Goal: Information Seeking & Learning: Find specific fact

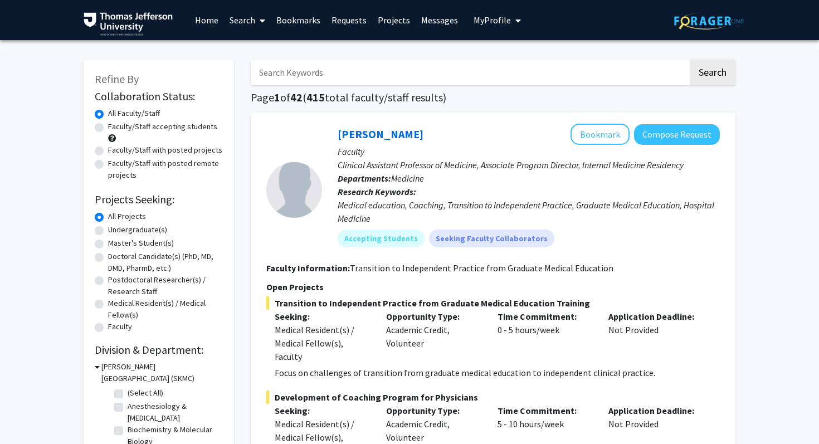
click at [361, 70] on input "Search Keywords" at bounding box center [469, 73] width 437 height 26
click at [253, 32] on link "Search" at bounding box center [247, 20] width 47 height 39
click at [256, 42] on span "Faculty/Staff" at bounding box center [265, 51] width 82 height 22
click at [313, 78] on input "Search Keywords" at bounding box center [469, 73] width 437 height 26
click at [690, 60] on button "Search" at bounding box center [713, 73] width 46 height 26
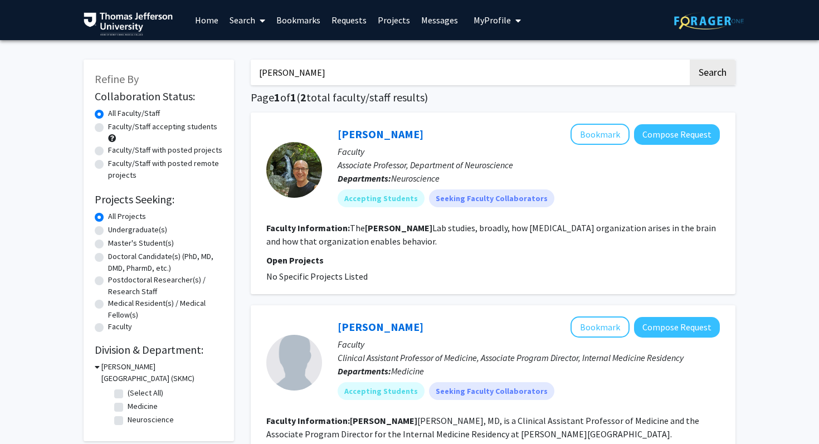
click at [330, 75] on input "[PERSON_NAME]" at bounding box center [469, 73] width 437 height 26
click at [690, 60] on button "Search" at bounding box center [713, 73] width 46 height 26
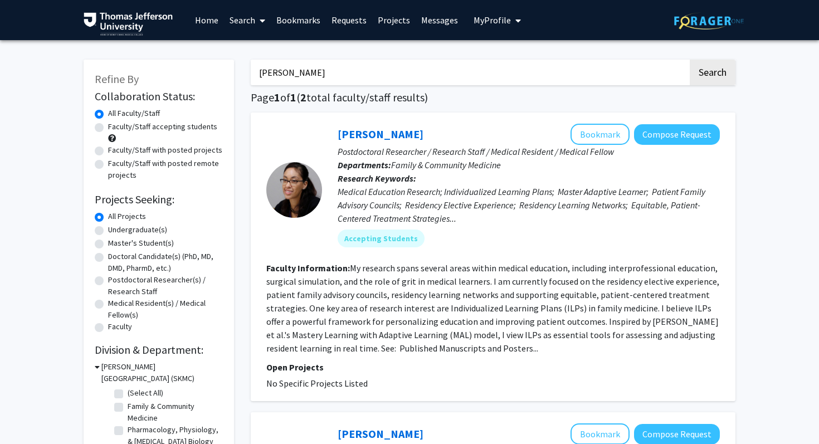
click at [322, 72] on input "[PERSON_NAME]" at bounding box center [469, 73] width 437 height 26
type input "[PERSON_NAME]"
click at [690, 60] on button "Search" at bounding box center [713, 73] width 46 height 26
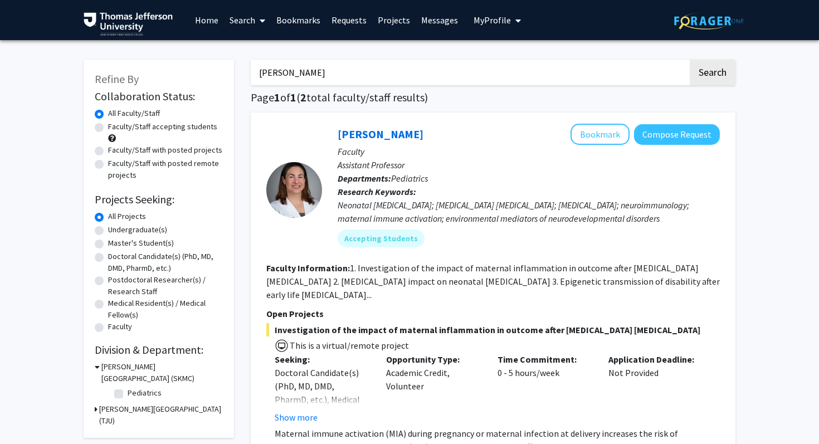
click at [363, 71] on input "[PERSON_NAME]" at bounding box center [469, 73] width 437 height 26
click at [690, 60] on button "Search" at bounding box center [713, 73] width 46 height 26
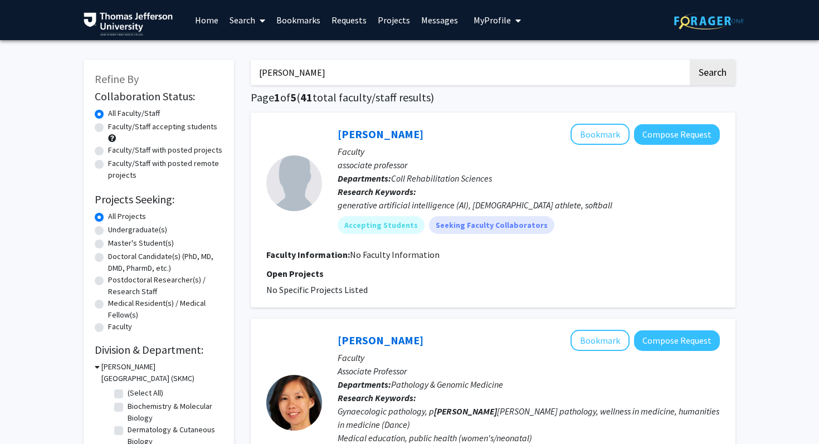
click at [309, 69] on input "[PERSON_NAME]" at bounding box center [469, 73] width 437 height 26
click at [292, 69] on input "[PERSON_NAME]" at bounding box center [469, 73] width 437 height 26
click at [690, 60] on button "Search" at bounding box center [713, 73] width 46 height 26
click at [296, 75] on input "[PERSON_NAME]" at bounding box center [469, 73] width 437 height 26
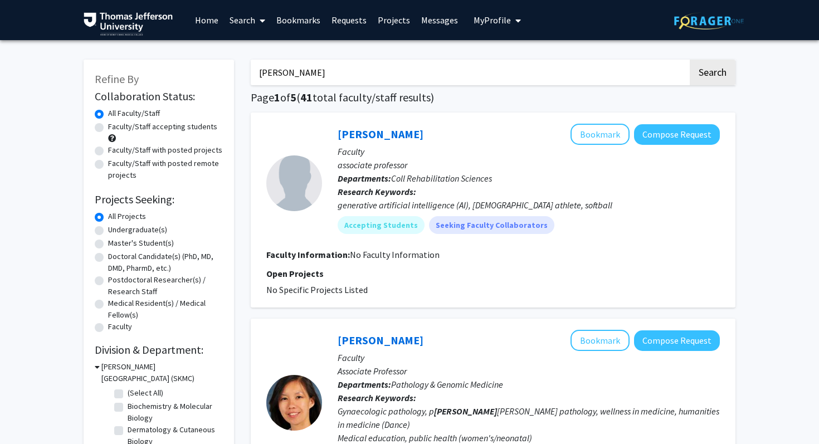
click at [296, 75] on input "[PERSON_NAME]" at bounding box center [469, 73] width 437 height 26
type input "[PERSON_NAME]"
click at [690, 60] on button "Search" at bounding box center [713, 73] width 46 height 26
click at [278, 80] on input "[PERSON_NAME]" at bounding box center [469, 73] width 437 height 26
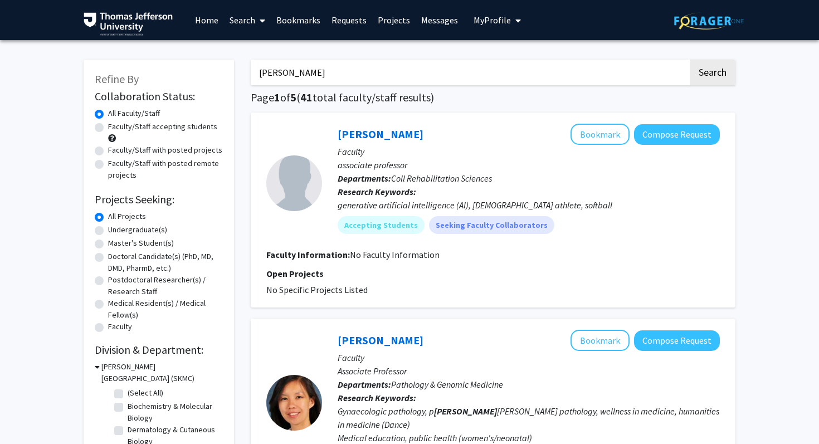
click at [278, 80] on input "[PERSON_NAME]" at bounding box center [469, 73] width 437 height 26
click at [690, 60] on button "Search" at bounding box center [713, 73] width 46 height 26
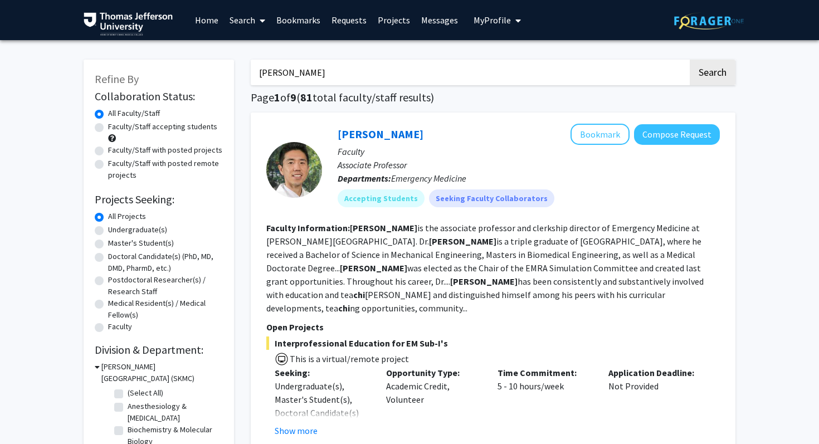
click at [355, 69] on input "[PERSON_NAME]" at bounding box center [469, 73] width 437 height 26
click at [690, 60] on button "Search" at bounding box center [713, 73] width 46 height 26
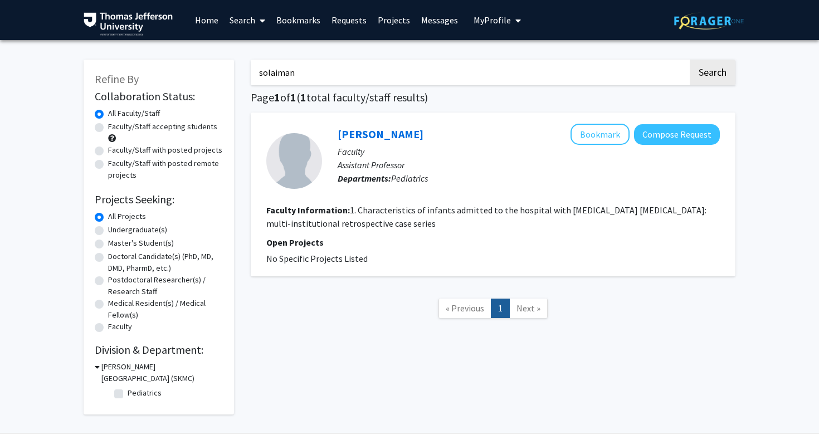
click at [302, 80] on input "solaiman" at bounding box center [469, 73] width 437 height 26
click at [690, 60] on button "Search" at bounding box center [713, 73] width 46 height 26
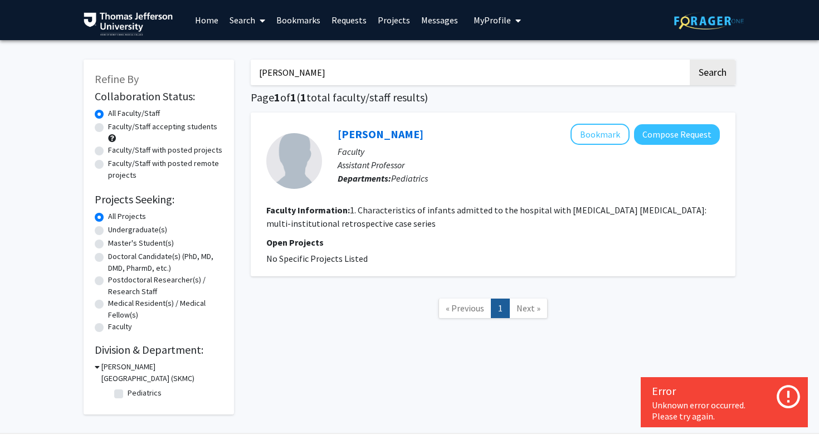
click at [296, 75] on input "[PERSON_NAME]" at bounding box center [469, 73] width 437 height 26
click at [690, 60] on button "Search" at bounding box center [713, 73] width 46 height 26
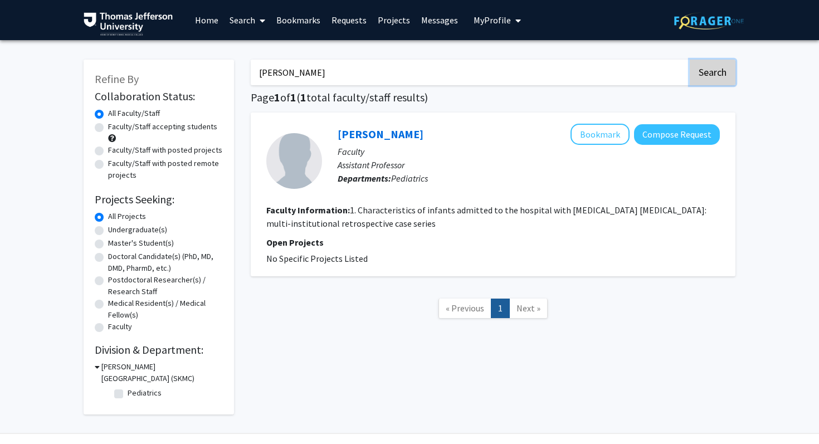
click at [721, 75] on button "Search" at bounding box center [713, 73] width 46 height 26
click at [317, 77] on input "[PERSON_NAME]" at bounding box center [469, 73] width 437 height 26
click at [690, 60] on button "Search" at bounding box center [713, 73] width 46 height 26
click at [457, 90] on div "kubey Search Page 1 of 1 ( 1 total faculty/staff results) [PERSON_NAME] Bookmar…" at bounding box center [492, 231] width 501 height 366
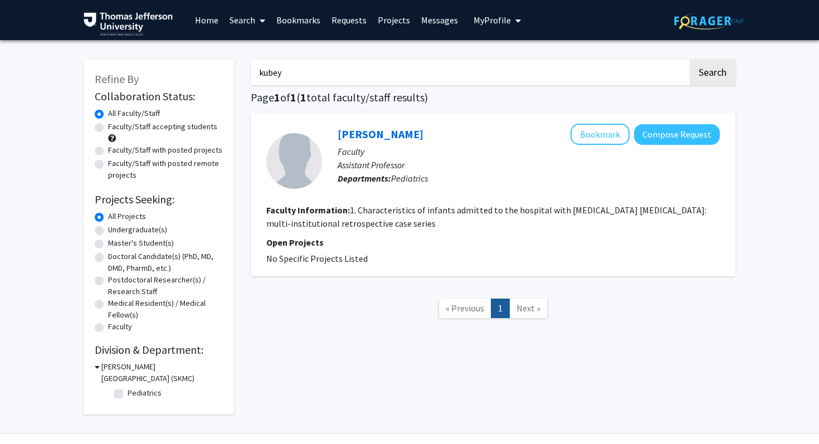
click at [363, 83] on input "kubey" at bounding box center [469, 73] width 437 height 26
click at [690, 60] on button "Search" at bounding box center [713, 73] width 46 height 26
click at [356, 78] on input "kubey" at bounding box center [469, 73] width 437 height 26
click at [690, 60] on button "Search" at bounding box center [713, 73] width 46 height 26
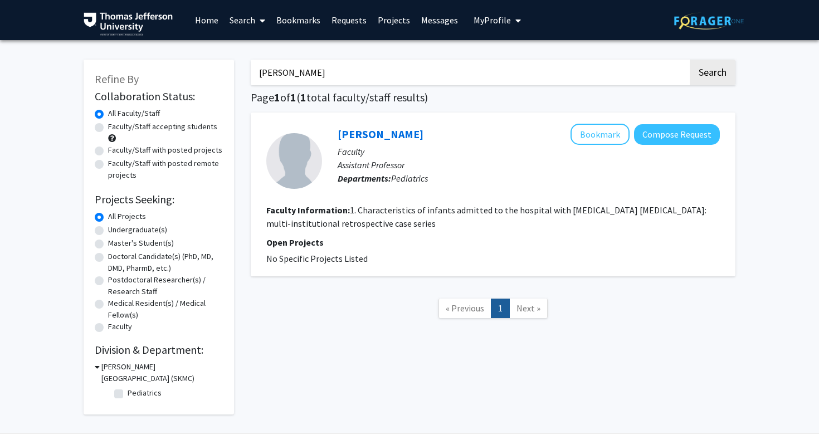
click at [295, 78] on input "[PERSON_NAME]" at bounding box center [469, 73] width 437 height 26
type input "a"
click at [325, 70] on input "Search Keywords" at bounding box center [469, 73] width 437 height 26
type input "[PERSON_NAME]"
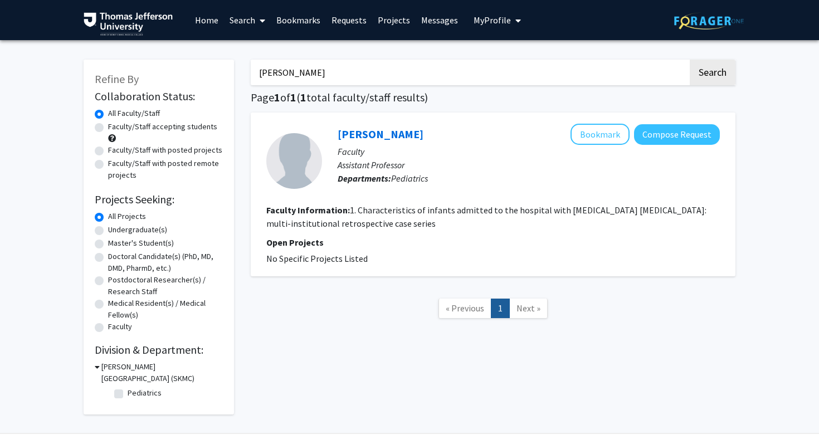
click at [690, 60] on button "Search" at bounding box center [713, 73] width 46 height 26
click at [706, 77] on button "Search" at bounding box center [713, 73] width 46 height 26
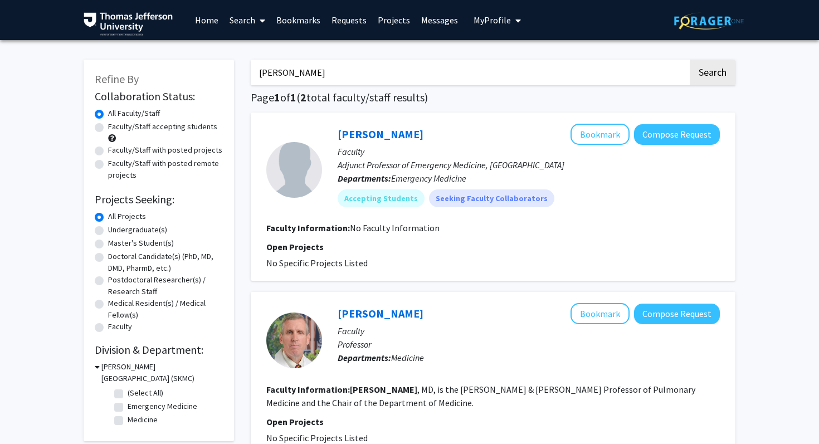
click at [375, 88] on div "[PERSON_NAME] Search Page 1 of 1 ( 2 total faculty/staff results) [PERSON_NAME]…" at bounding box center [492, 284] width 501 height 472
click at [369, 81] on input "[PERSON_NAME]" at bounding box center [469, 73] width 437 height 26
click at [690, 60] on button "Search" at bounding box center [713, 73] width 46 height 26
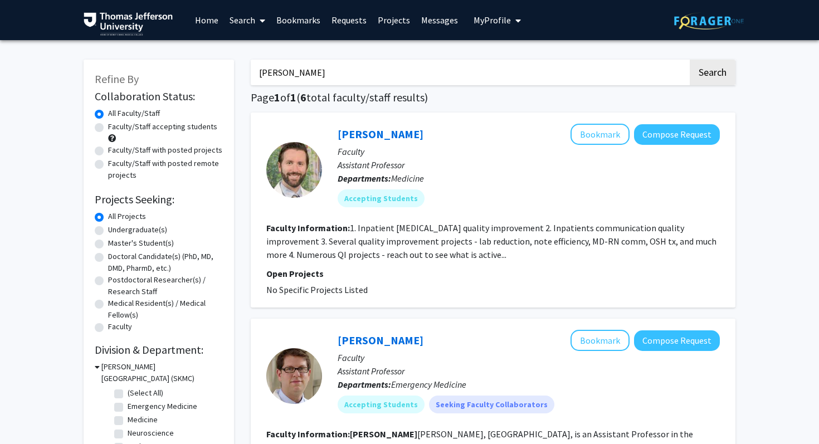
click at [408, 255] on fg-read-more "1. Inpatient [MEDICAL_DATA] quality improvement 2. Inpatients communication qua…" at bounding box center [491, 241] width 450 height 38
click at [321, 71] on input "[PERSON_NAME]" at bounding box center [469, 73] width 437 height 26
click at [343, 77] on input "[PERSON_NAME]" at bounding box center [469, 73] width 437 height 26
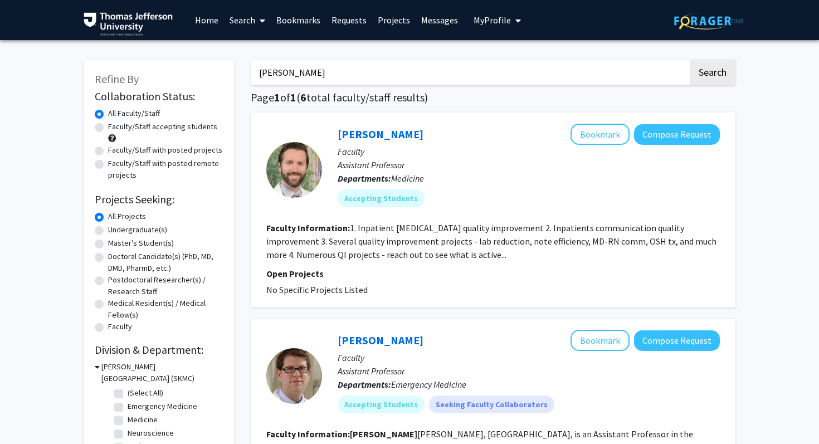
click at [343, 77] on input "[PERSON_NAME]" at bounding box center [469, 73] width 437 height 26
click at [690, 60] on button "Search" at bounding box center [713, 73] width 46 height 26
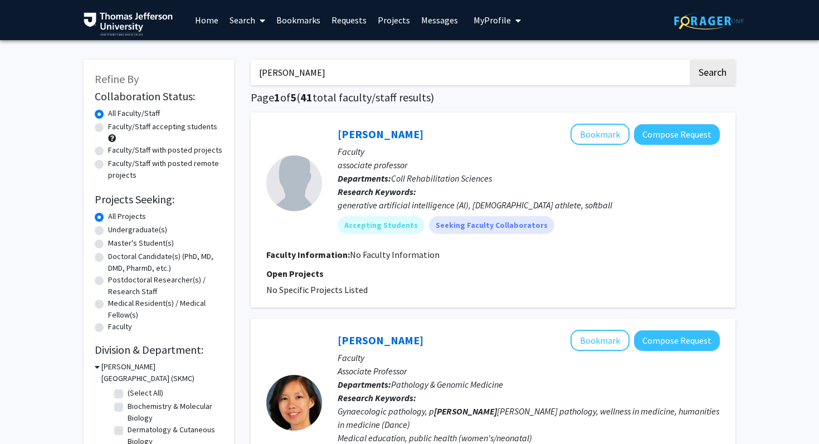
click at [334, 74] on input "[PERSON_NAME]" at bounding box center [469, 73] width 437 height 26
click at [690, 60] on button "Search" at bounding box center [713, 73] width 46 height 26
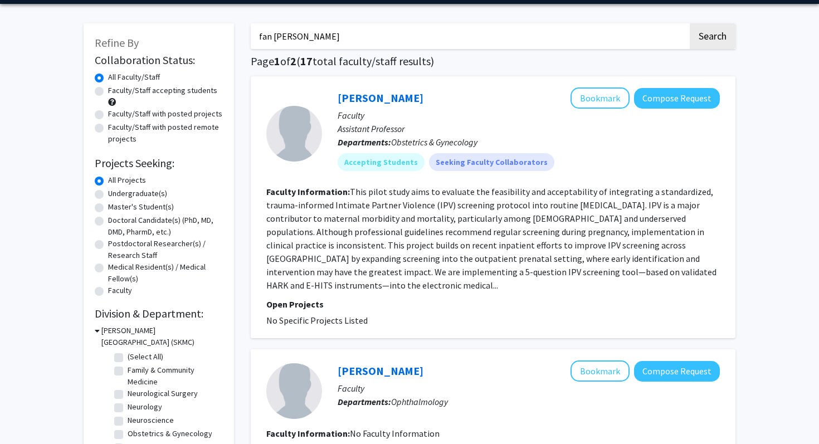
scroll to position [37, 0]
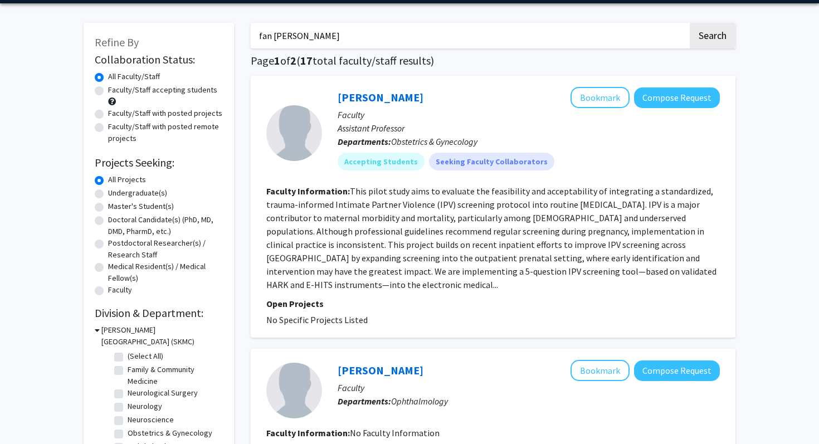
click at [345, 39] on input "fan lee" at bounding box center [469, 36] width 437 height 26
click at [690, 23] on button "Search" at bounding box center [713, 36] width 46 height 26
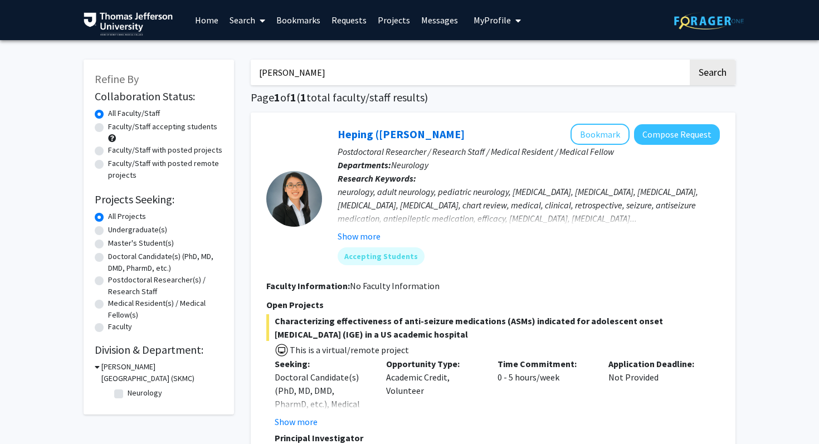
click at [310, 73] on input "heping sheng" at bounding box center [469, 73] width 437 height 26
click at [690, 60] on button "Search" at bounding box center [713, 73] width 46 height 26
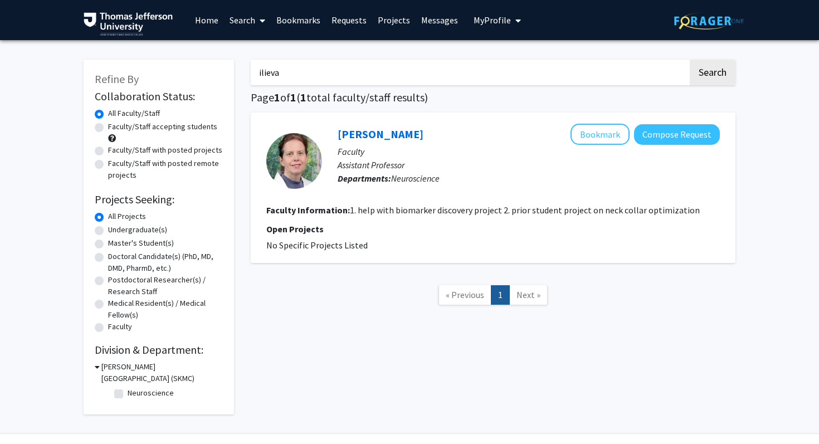
click at [287, 65] on input "ilieva" at bounding box center [469, 73] width 437 height 26
click at [690, 60] on button "Search" at bounding box center [713, 73] width 46 height 26
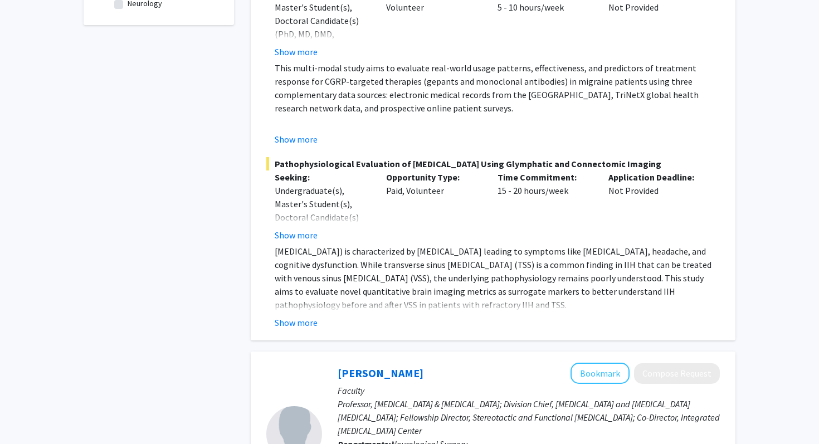
scroll to position [438, 0]
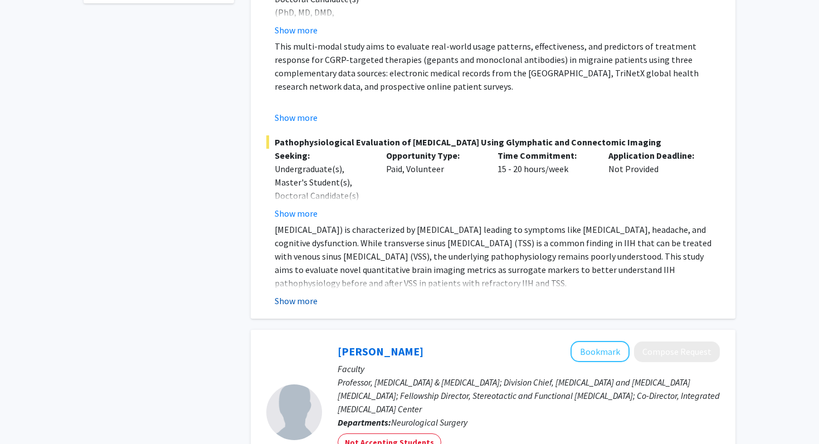
click at [298, 307] on button "Show more" at bounding box center [296, 300] width 43 height 13
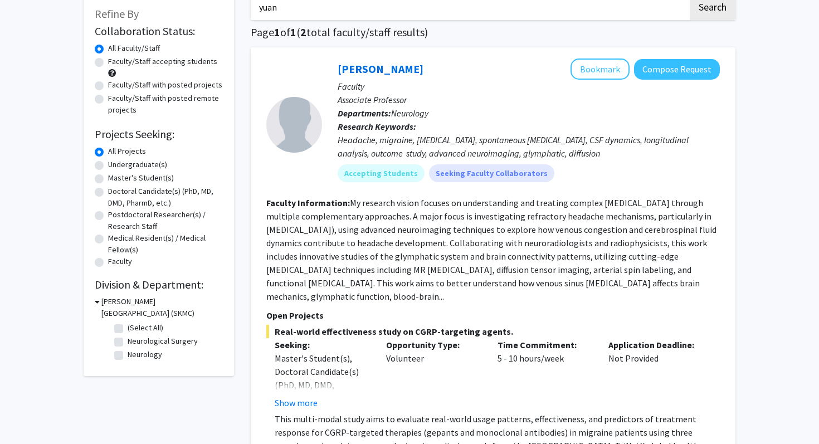
scroll to position [40, 0]
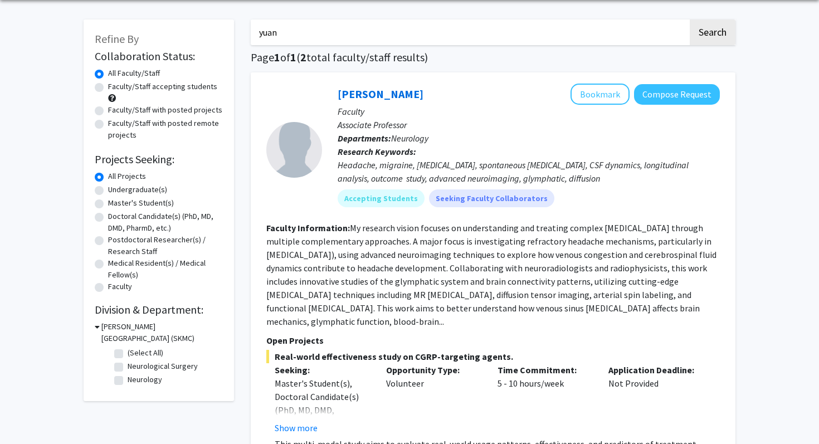
click at [342, 30] on input "yuan" at bounding box center [469, 32] width 437 height 26
click at [690, 19] on button "Search" at bounding box center [713, 32] width 46 height 26
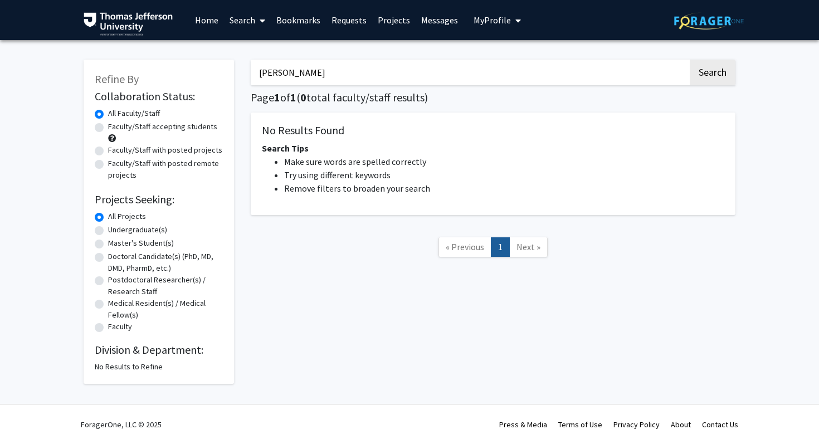
click at [296, 67] on input "crafford" at bounding box center [469, 73] width 437 height 26
click at [690, 60] on button "Search" at bounding box center [713, 73] width 46 height 26
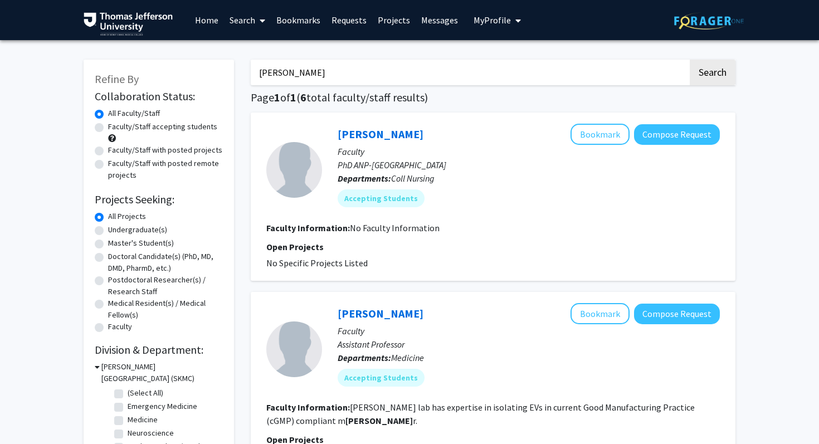
click at [385, 80] on input "jule anne" at bounding box center [469, 73] width 437 height 26
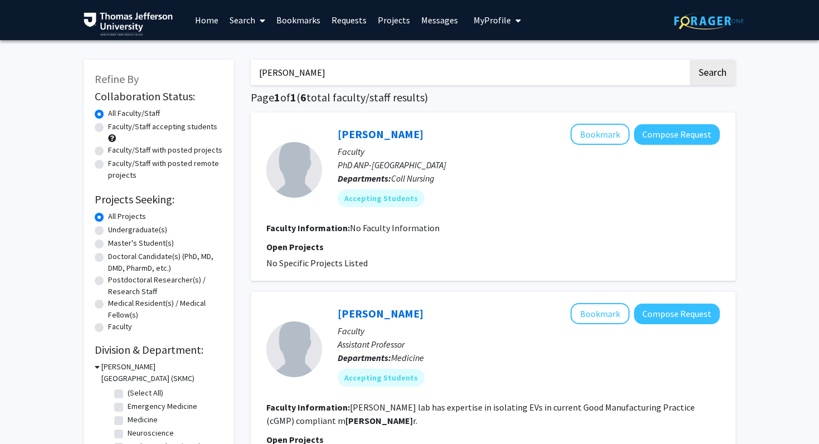
click at [385, 80] on input "jule anne" at bounding box center [469, 73] width 437 height 26
click at [690, 60] on button "Search" at bounding box center [713, 73] width 46 height 26
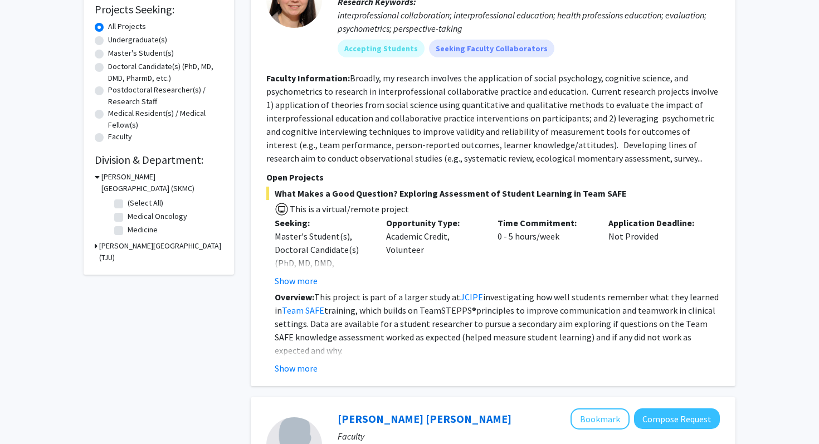
scroll to position [192, 0]
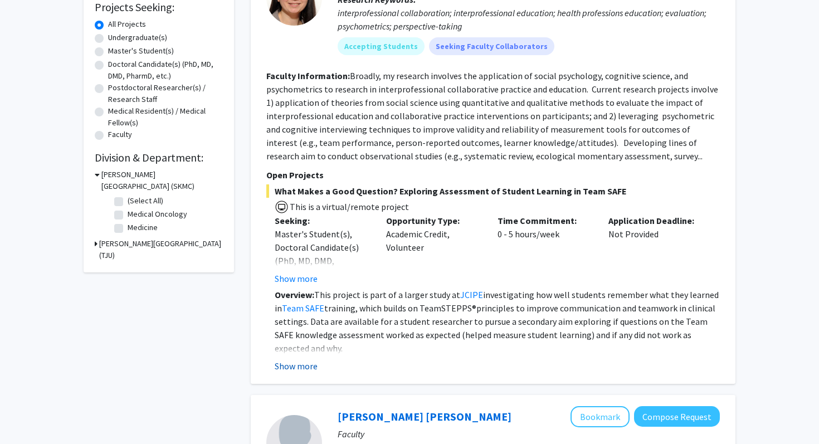
click at [292, 364] on button "Show more" at bounding box center [296, 365] width 43 height 13
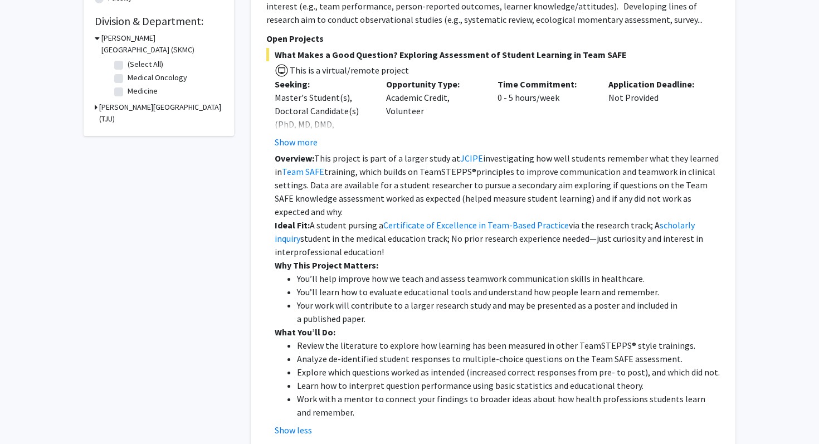
scroll to position [0, 0]
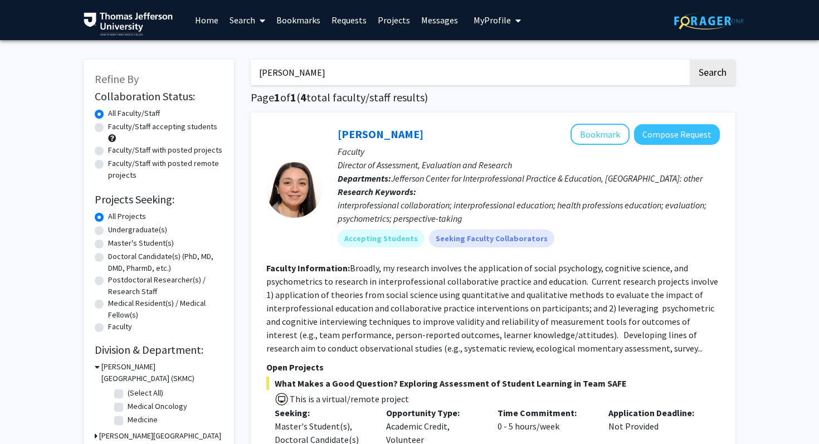
click at [335, 72] on input "maria brucato" at bounding box center [469, 73] width 437 height 26
type input "m"
click at [690, 60] on button "Search" at bounding box center [713, 73] width 46 height 26
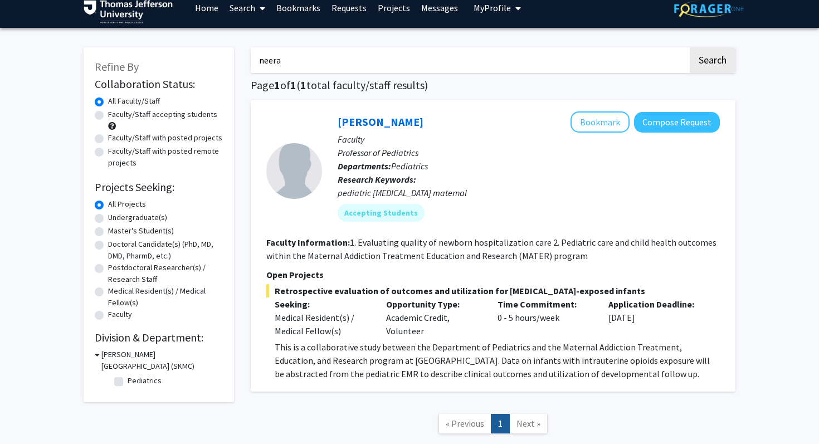
scroll to position [16, 0]
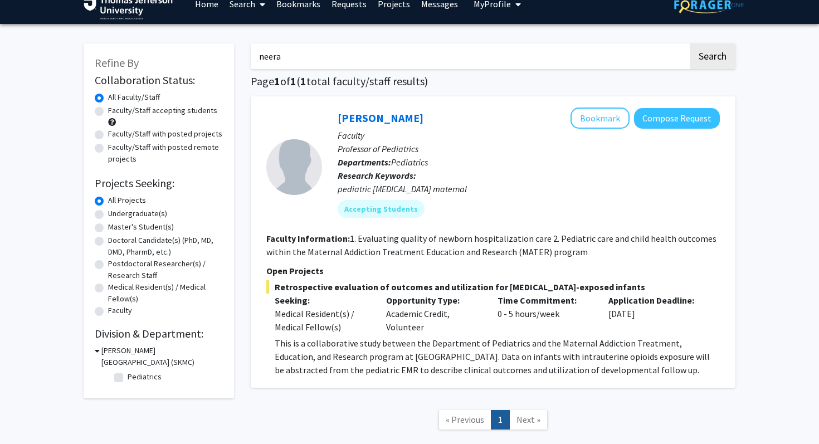
click at [381, 56] on input "neera" at bounding box center [469, 56] width 437 height 26
click at [690, 43] on button "Search" at bounding box center [713, 56] width 46 height 26
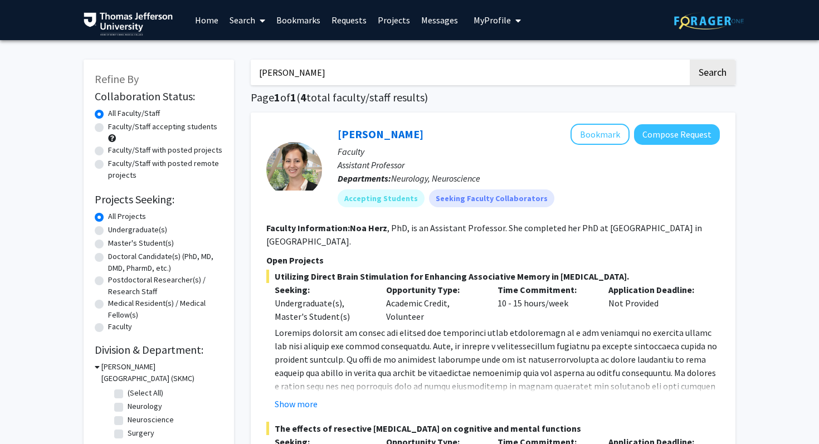
click at [315, 68] on input "noa herz" at bounding box center [469, 73] width 437 height 26
click at [315, 67] on input "noa herz" at bounding box center [469, 73] width 437 height 26
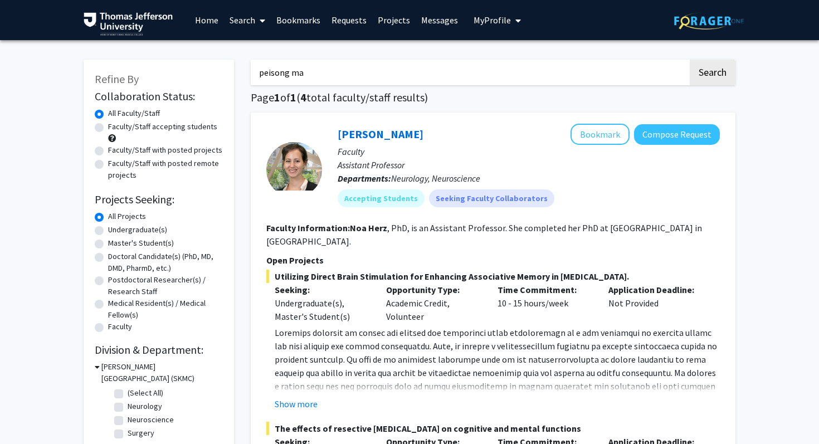
click at [690, 60] on button "Search" at bounding box center [713, 73] width 46 height 26
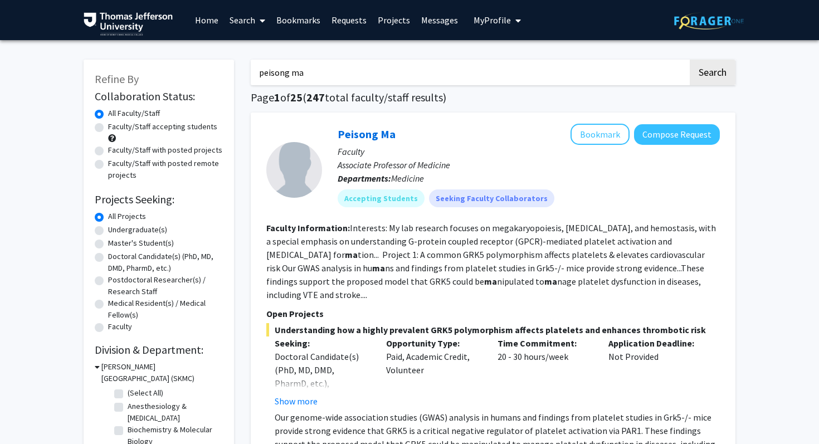
click at [316, 74] on input "peisong ma" at bounding box center [469, 73] width 437 height 26
click at [690, 60] on button "Search" at bounding box center [713, 73] width 46 height 26
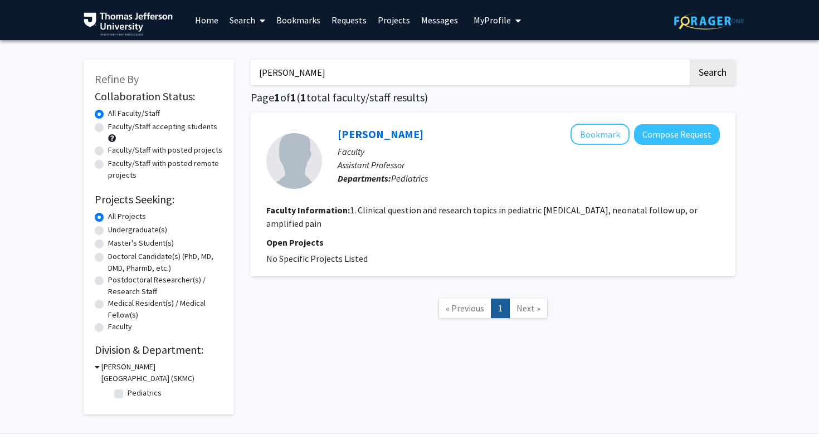
click at [329, 75] on input "haas" at bounding box center [469, 73] width 437 height 26
click at [690, 60] on button "Search" at bounding box center [713, 73] width 46 height 26
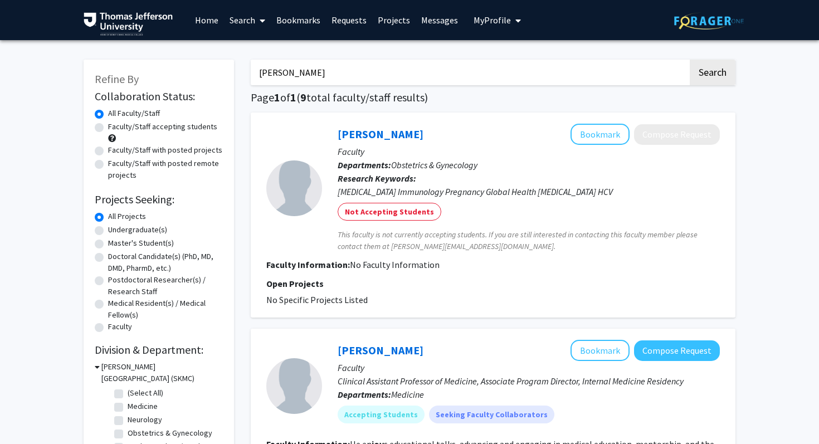
click at [309, 71] on input "sarah joy" at bounding box center [469, 73] width 437 height 26
click at [690, 60] on button "Search" at bounding box center [713, 73] width 46 height 26
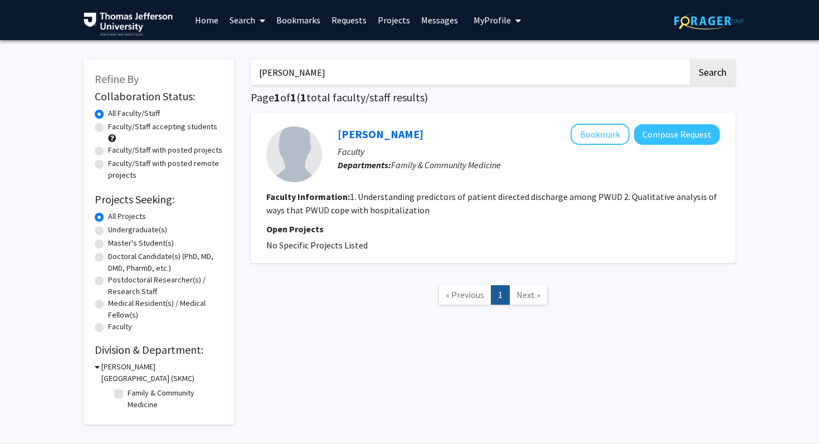
click at [600, 197] on fg-read-more "1. Understanding predictors of patient directed discharge among PWUD 2. Qualita…" at bounding box center [491, 203] width 451 height 25
copy fg-read-more "PWUD"
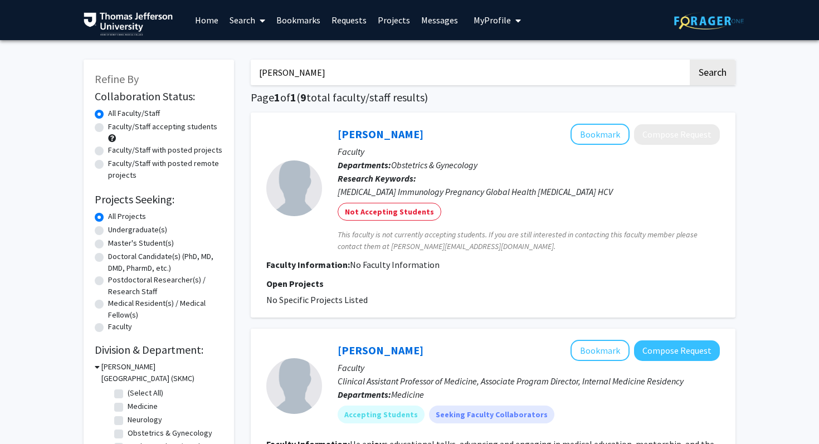
click at [343, 66] on input "sarah joy" at bounding box center [469, 73] width 437 height 26
click at [690, 60] on button "Search" at bounding box center [713, 73] width 46 height 26
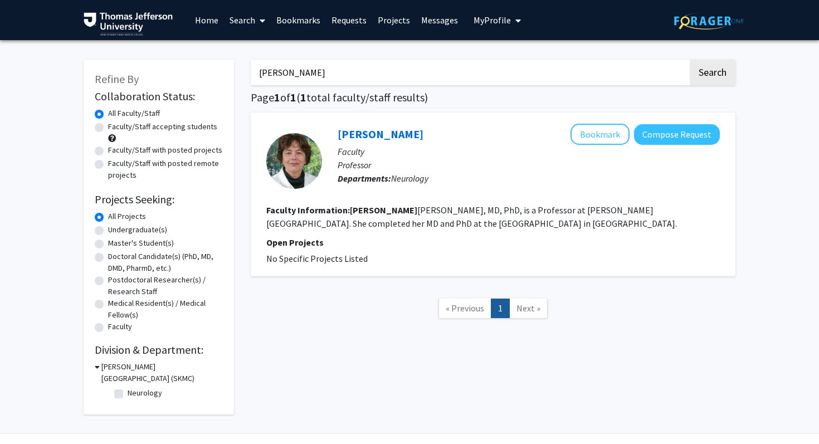
click at [407, 80] on input "silva" at bounding box center [469, 73] width 437 height 26
type input "zhang"
click at [690, 60] on button "Search" at bounding box center [713, 73] width 46 height 26
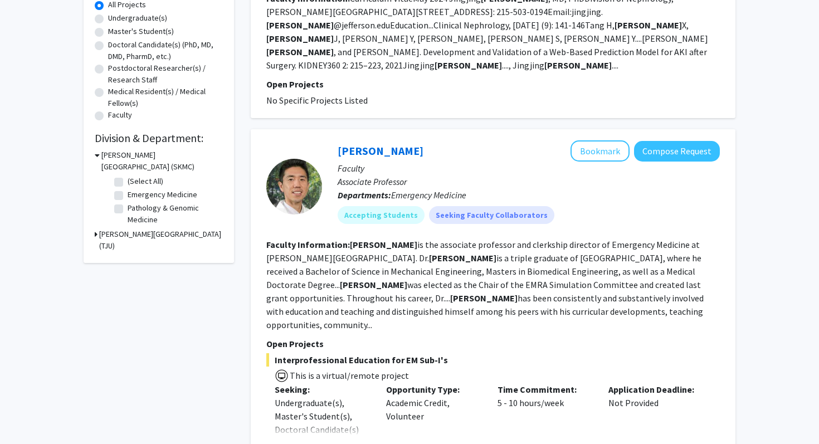
scroll to position [212, 0]
